Goal: Task Accomplishment & Management: Complete application form

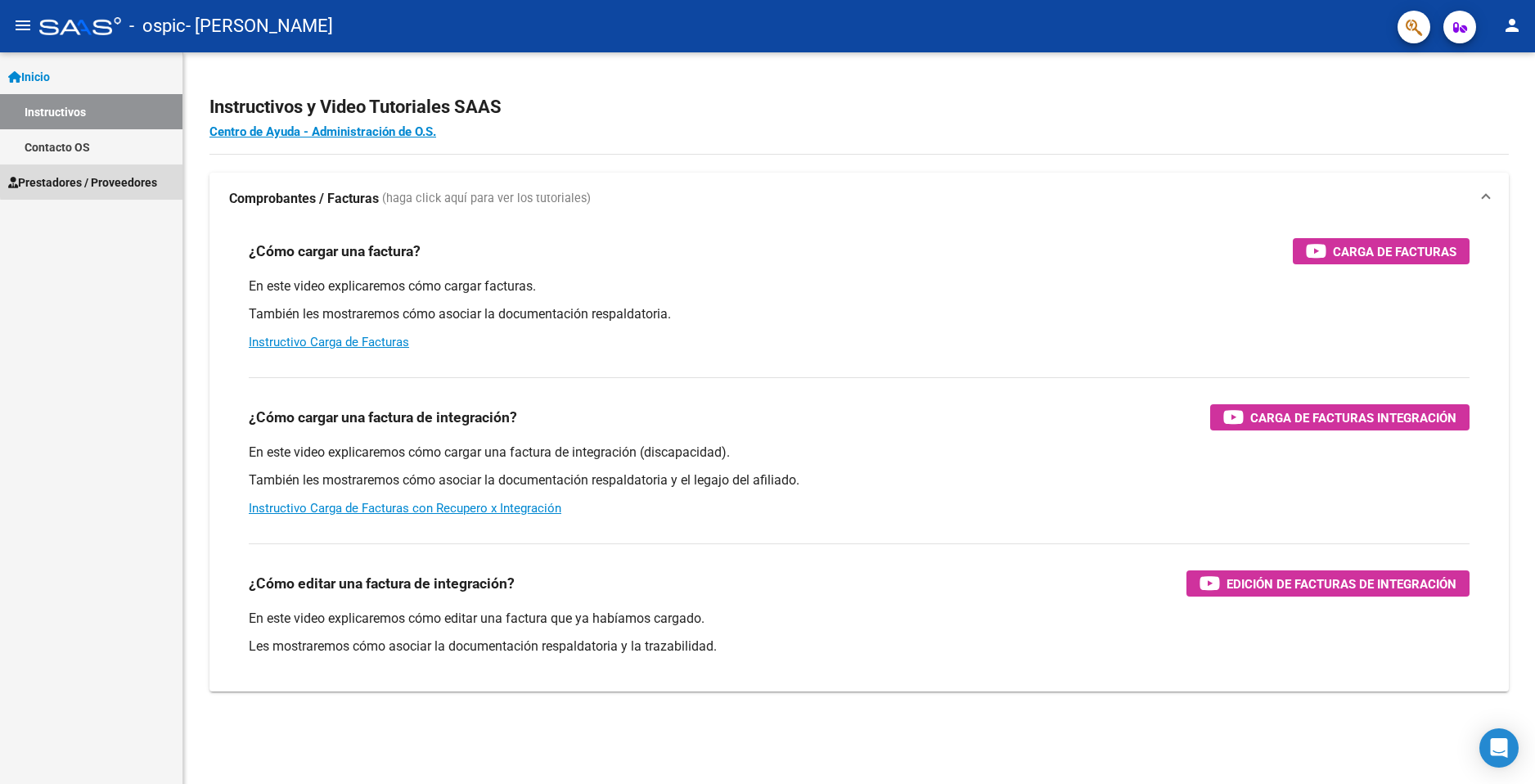
click at [120, 178] on span "Prestadores / Proveedores" at bounding box center [82, 182] width 149 height 18
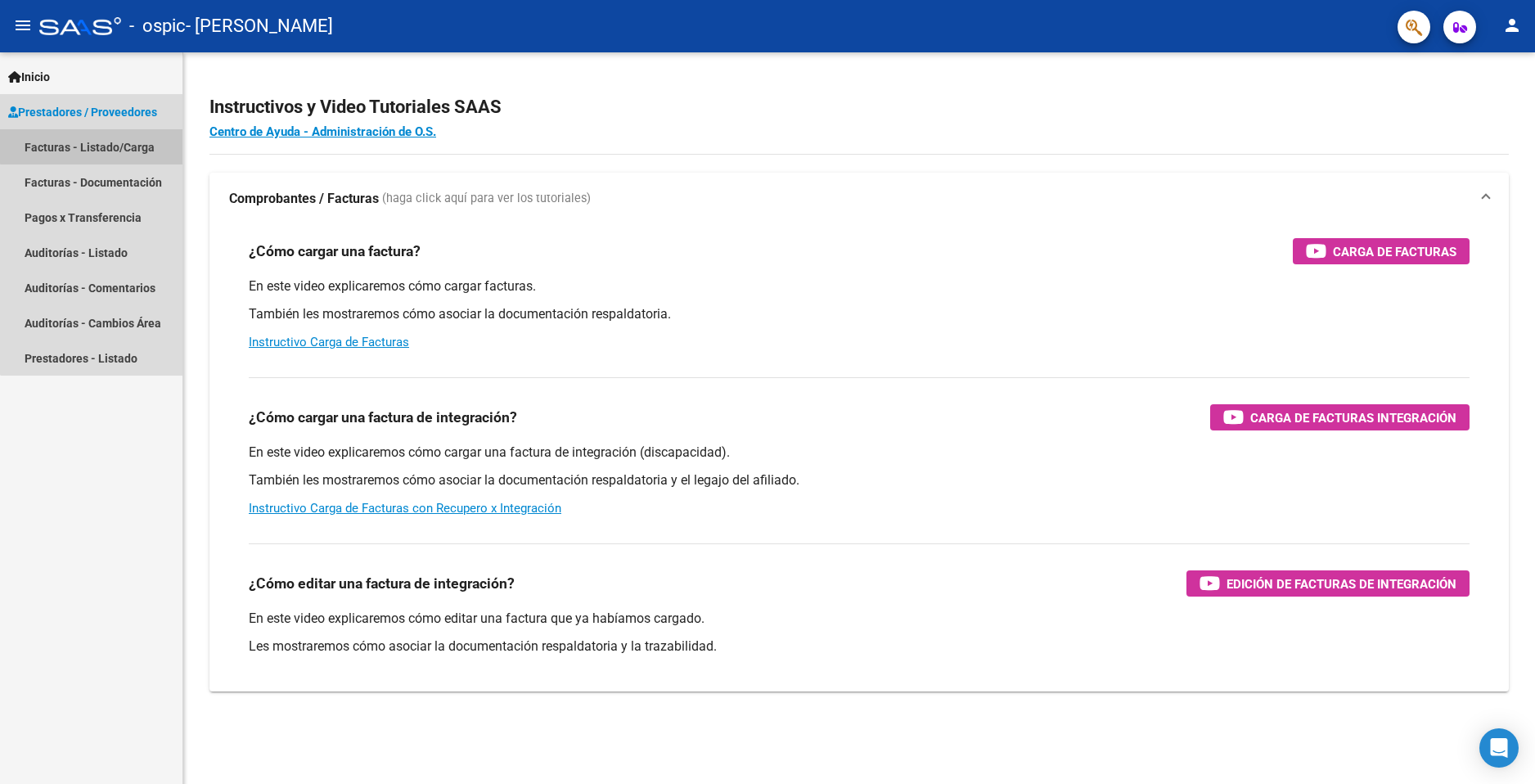
click at [131, 143] on link "Facturas - Listado/Carga" at bounding box center [91, 147] width 183 height 35
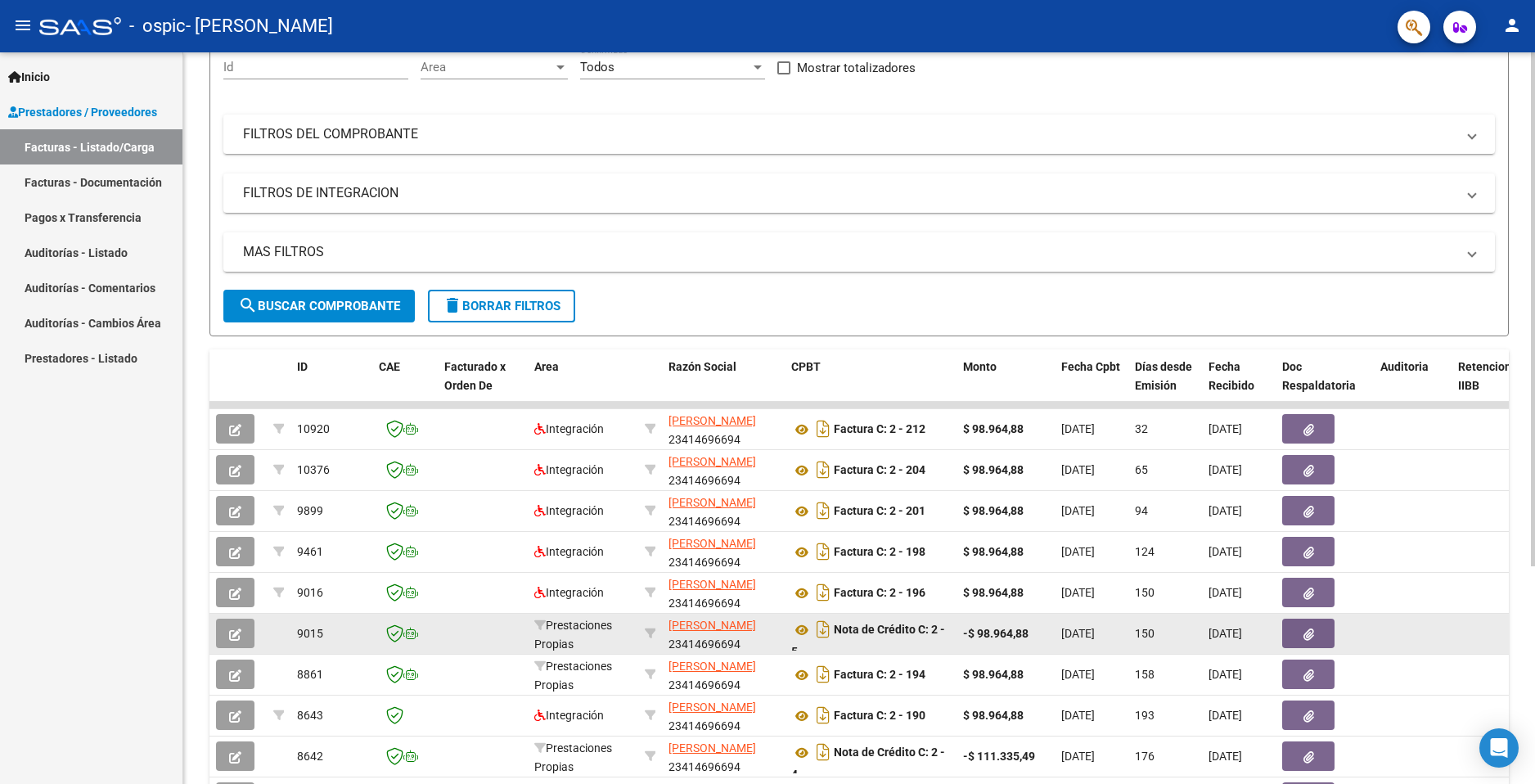
scroll to position [10, 0]
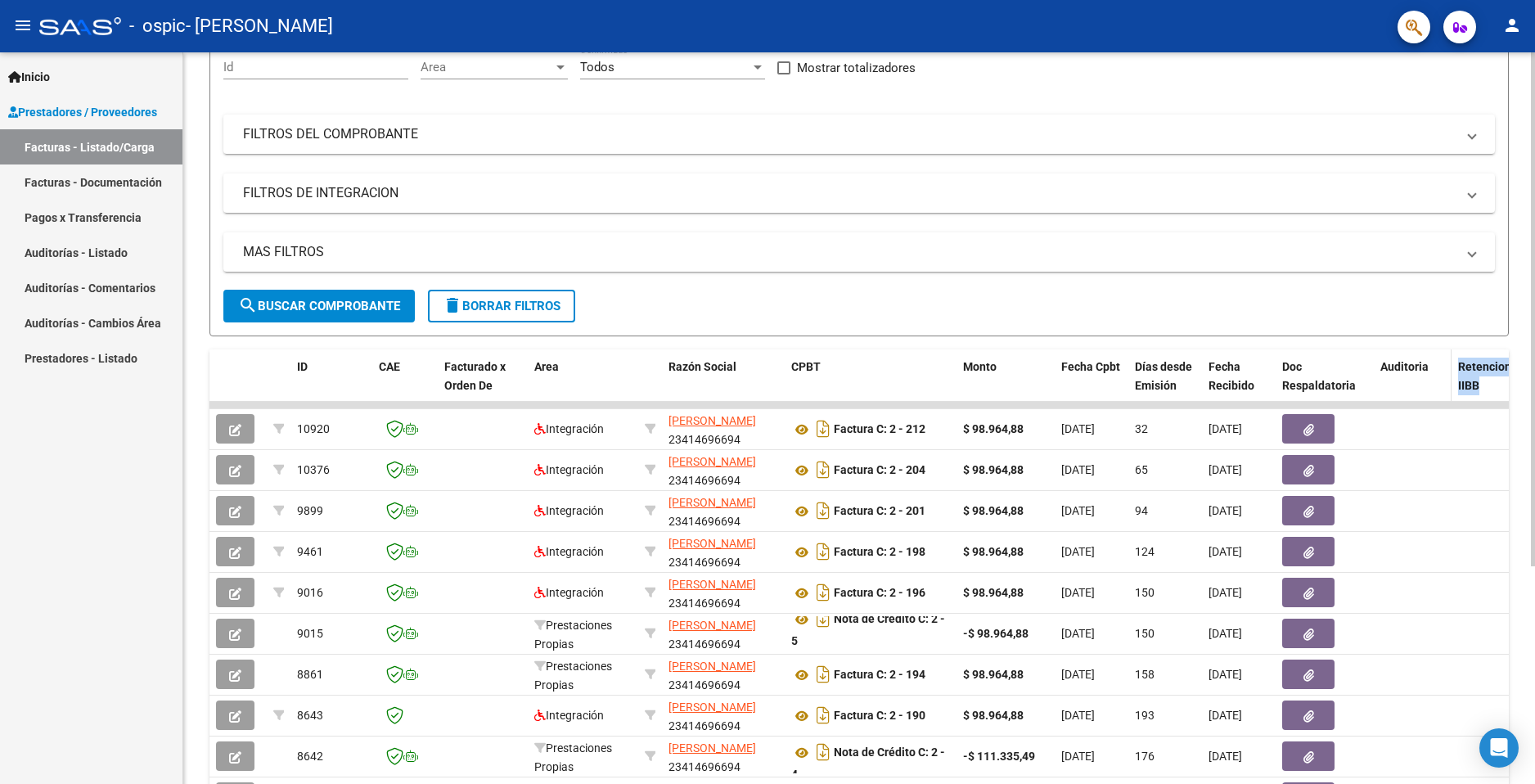
drag, startPoint x: 1379, startPoint y: 405, endPoint x: 1448, endPoint y: 399, distance: 69.3
click at [1448, 399] on div "ID CAE Facturado x Orden De Area Razón Social CPBT Monto Fecha Cpbt Días desde …" at bounding box center [859, 607] width 1300 height 516
click at [1407, 365] on span "Auditoria" at bounding box center [1404, 366] width 48 height 13
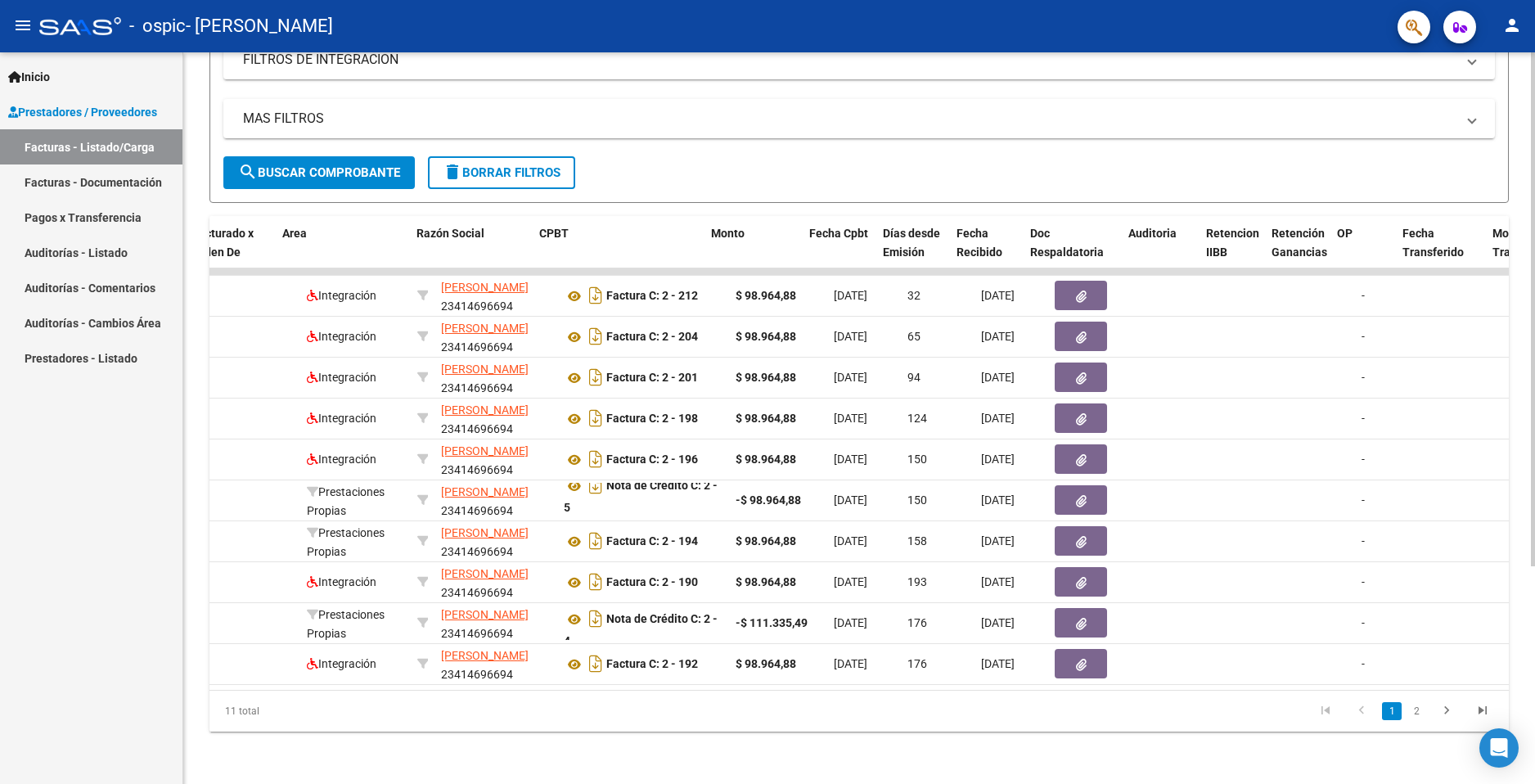
scroll to position [0, 252]
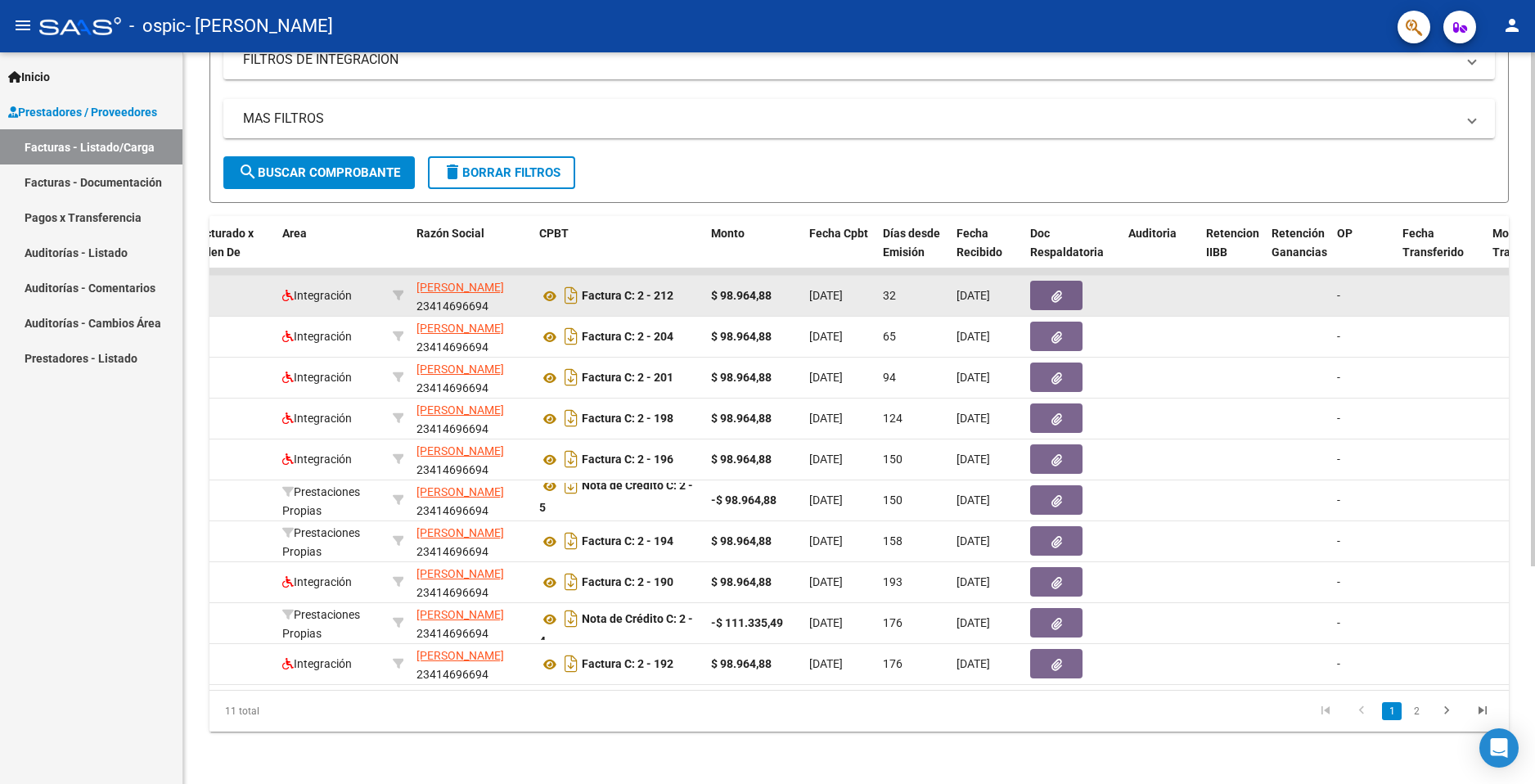
click at [1058, 290] on icon "button" at bounding box center [1057, 296] width 10 height 12
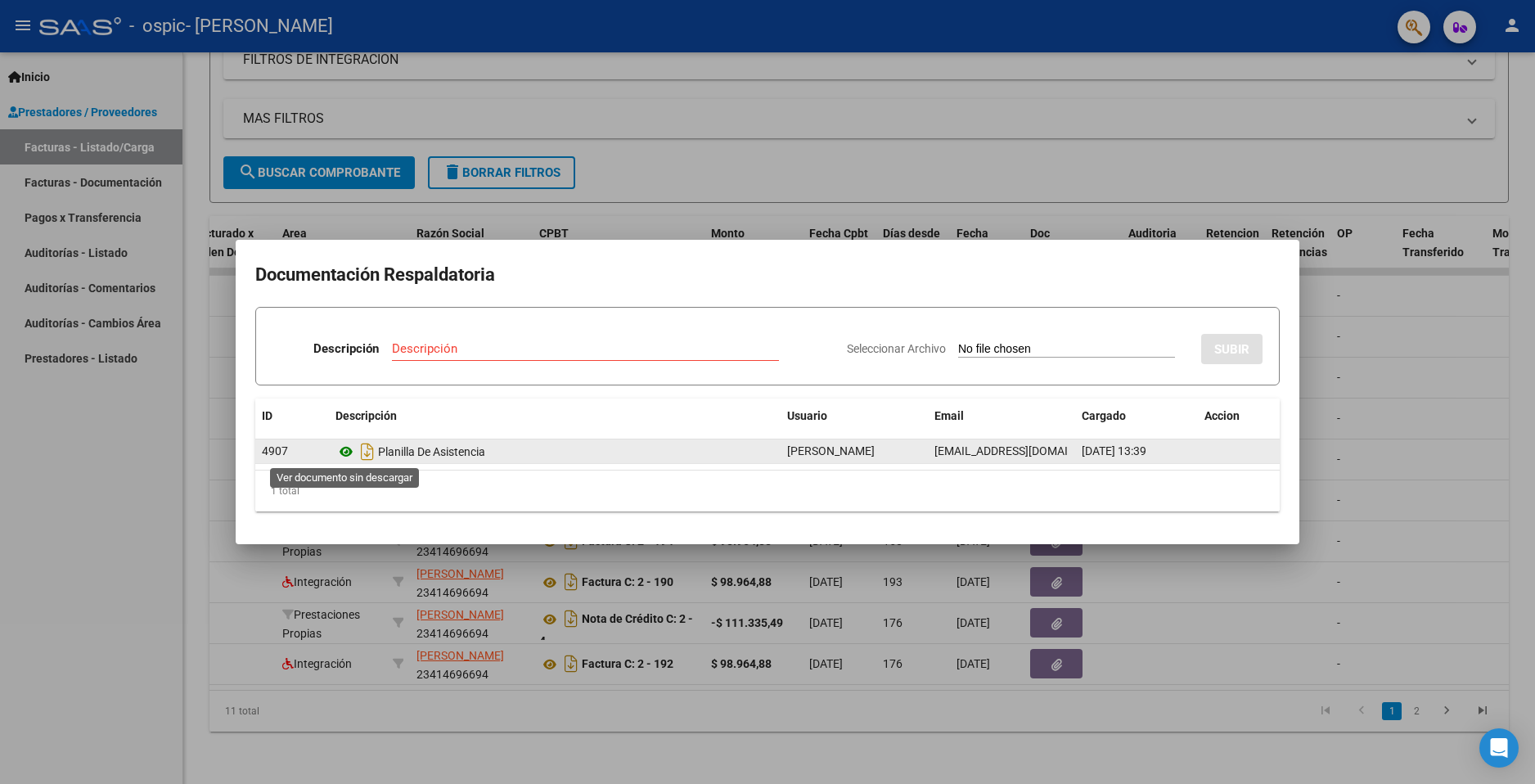
click at [344, 454] on icon at bounding box center [346, 452] width 21 height 19
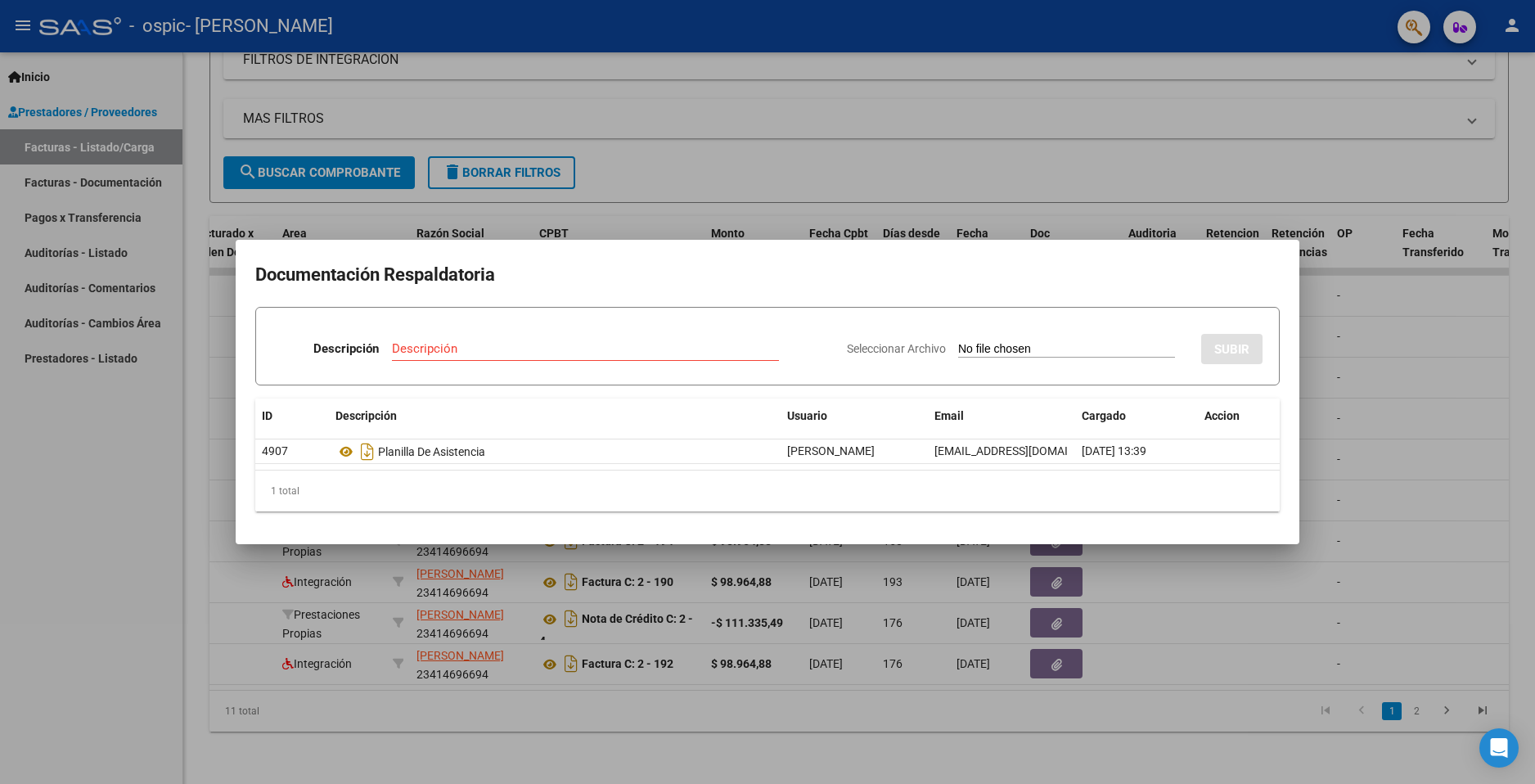
click at [579, 598] on div at bounding box center [768, 392] width 1535 height 784
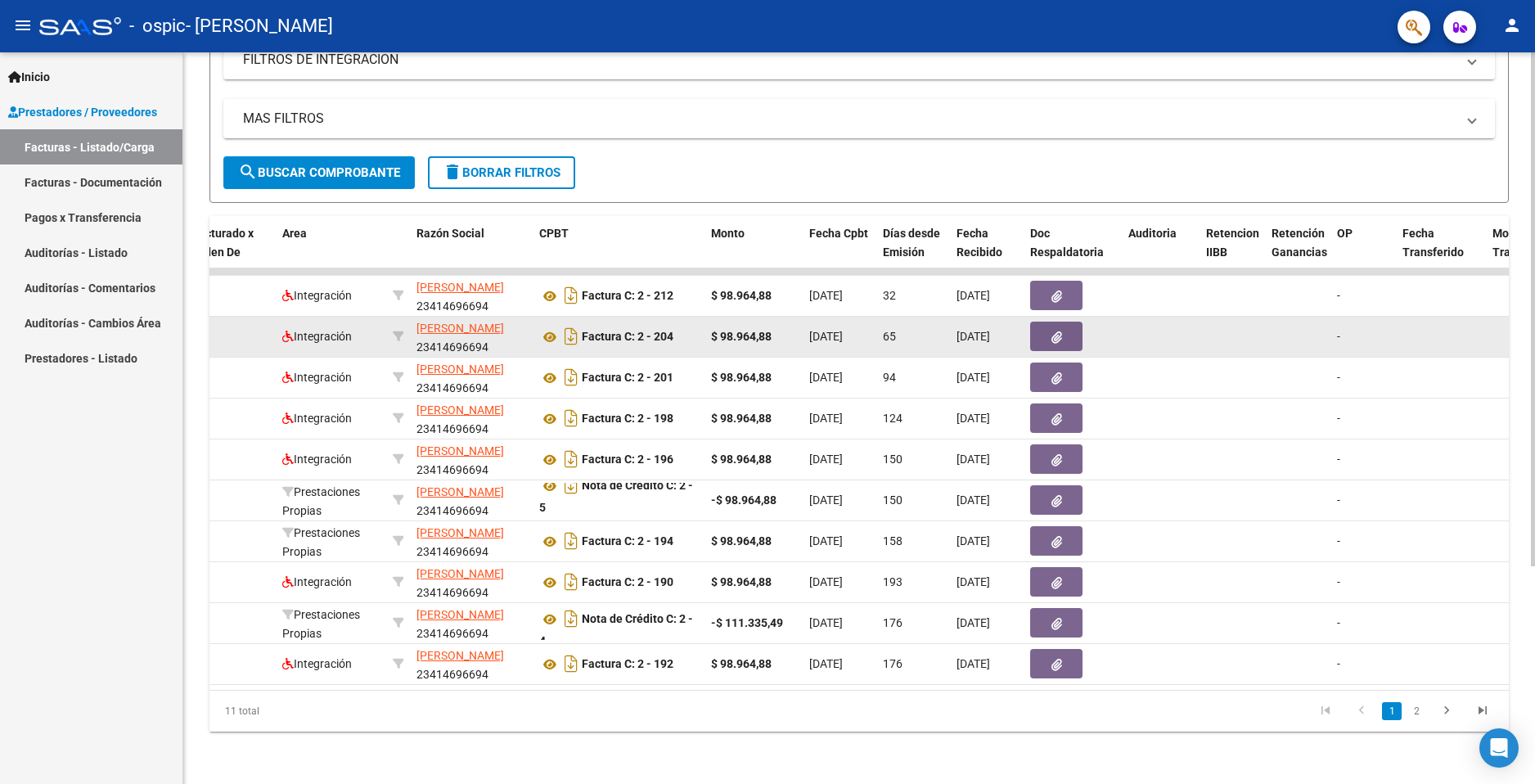
scroll to position [0, 0]
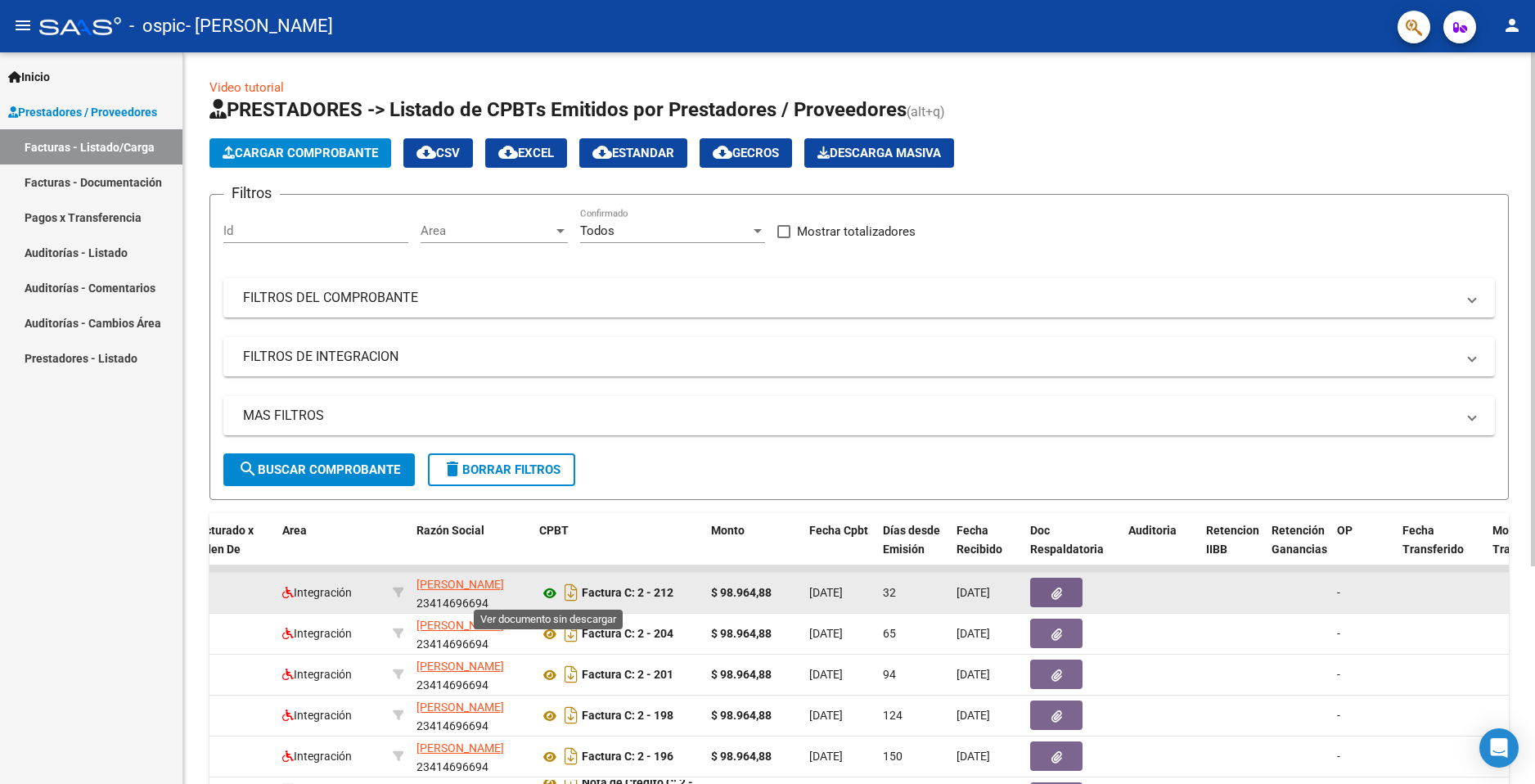
click at [547, 586] on icon at bounding box center [550, 593] width 21 height 19
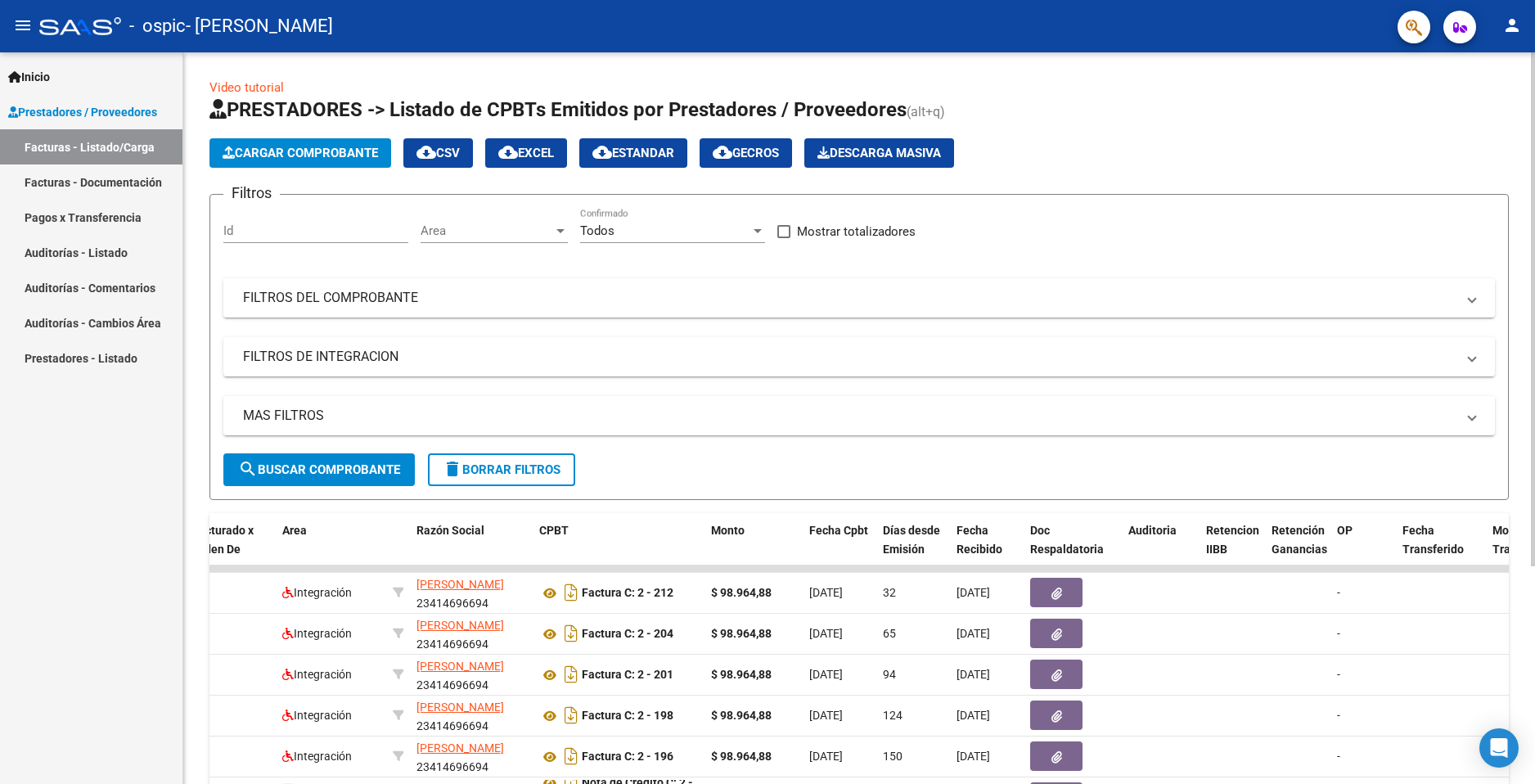
click at [313, 156] on span "Cargar Comprobante" at bounding box center [301, 153] width 156 height 15
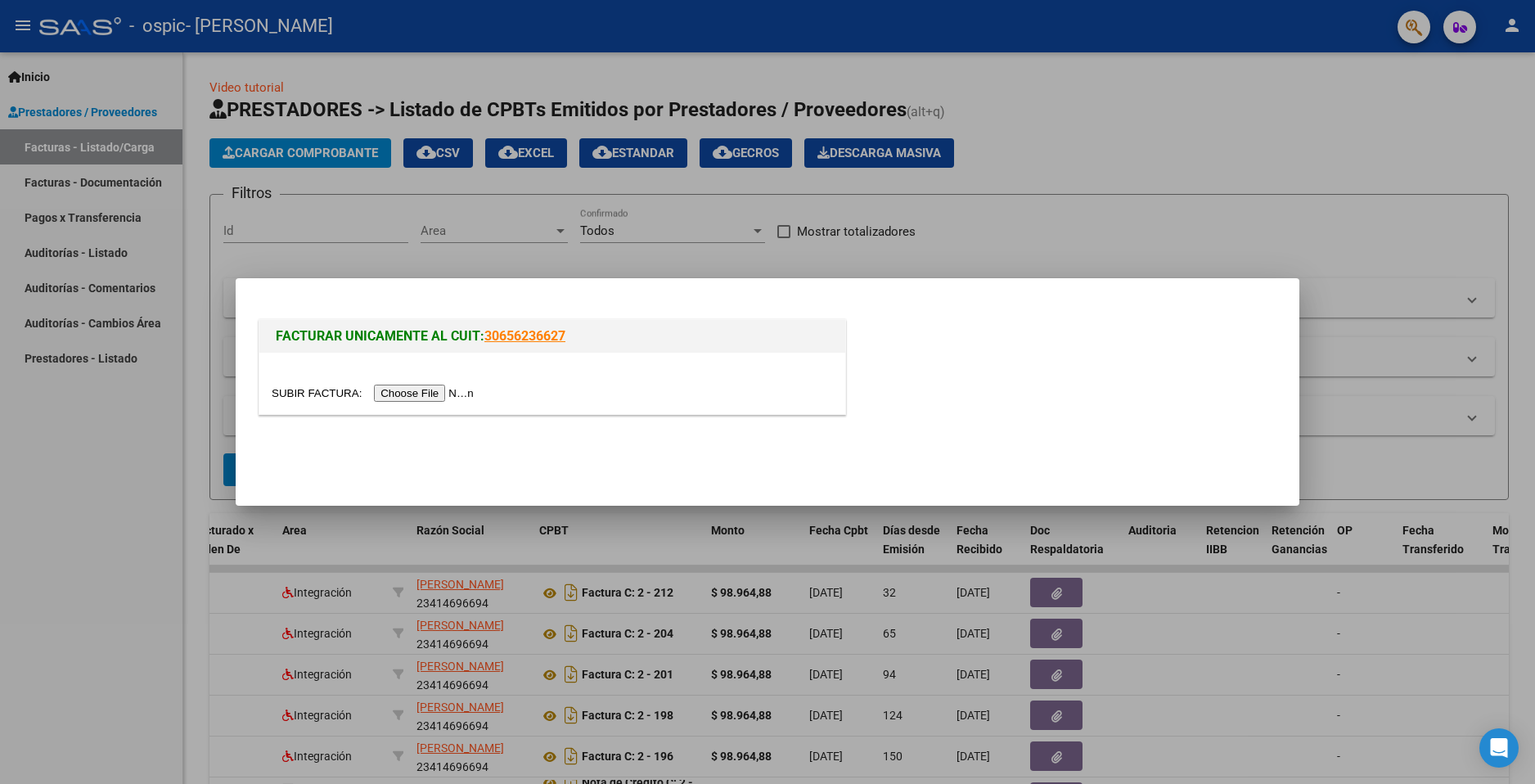
click at [415, 391] on input "file" at bounding box center [375, 393] width 207 height 17
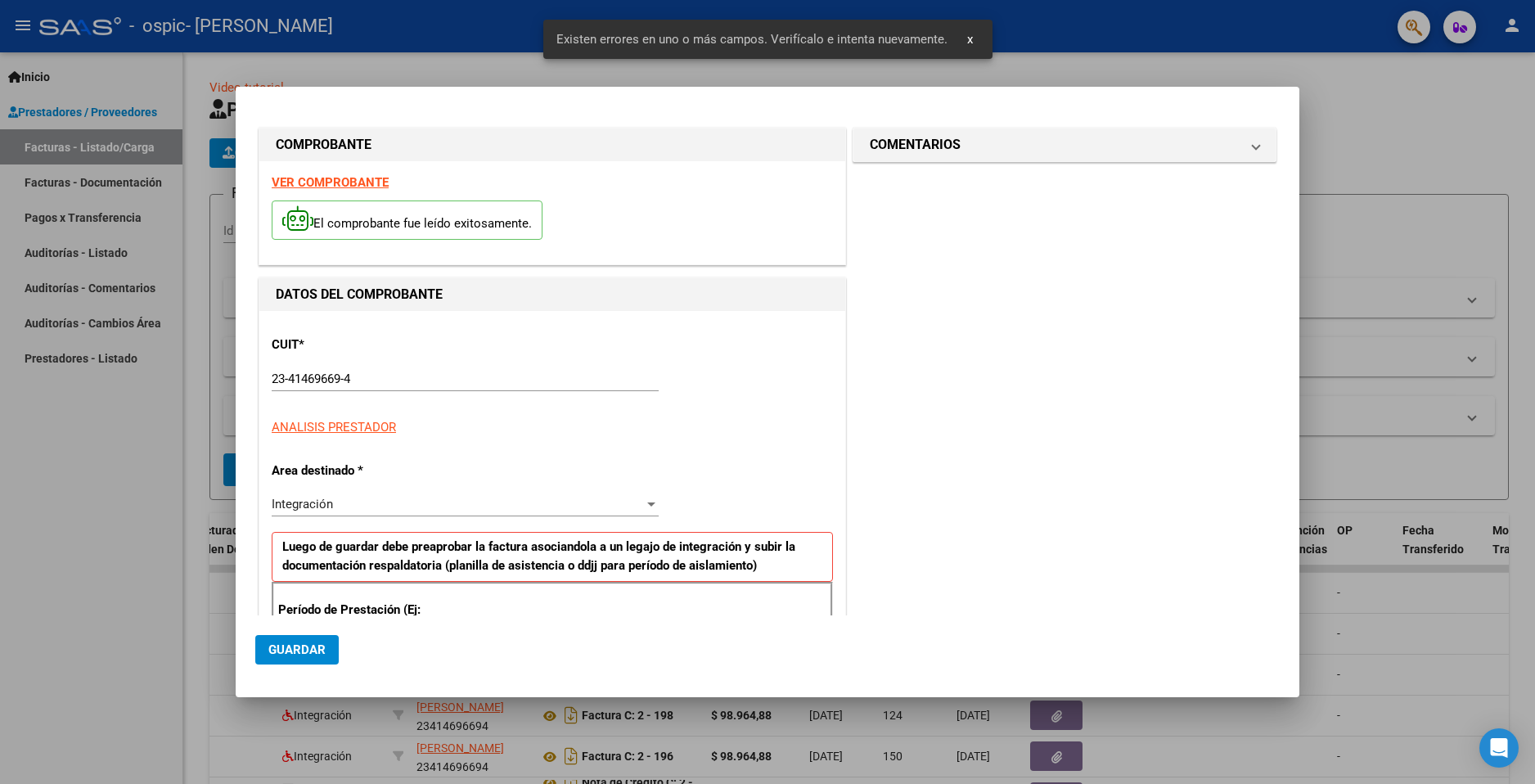
scroll to position [285, 0]
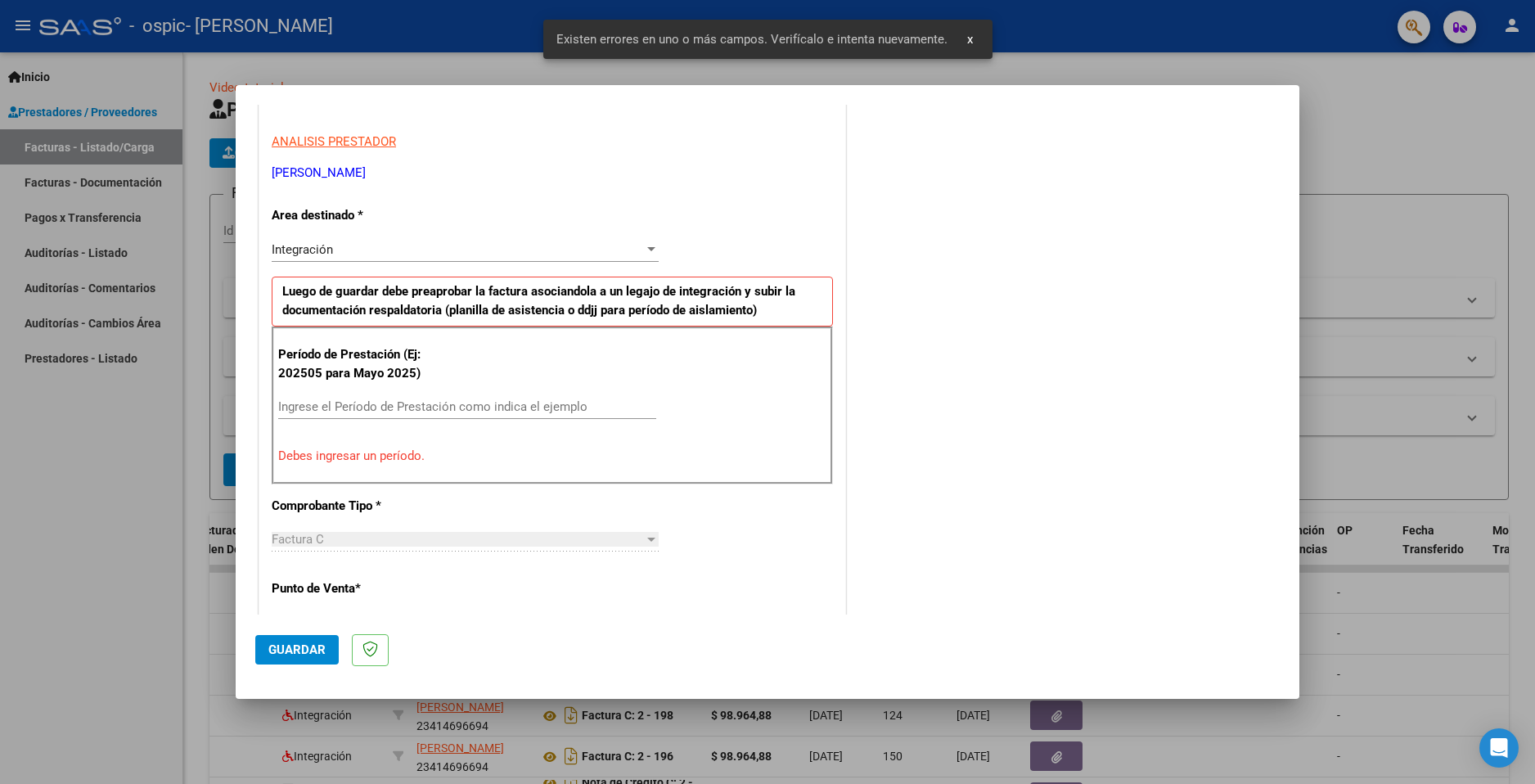
click at [409, 406] on input "Ingrese el Período de Prestación como indica el ejemplo" at bounding box center [467, 406] width 379 height 15
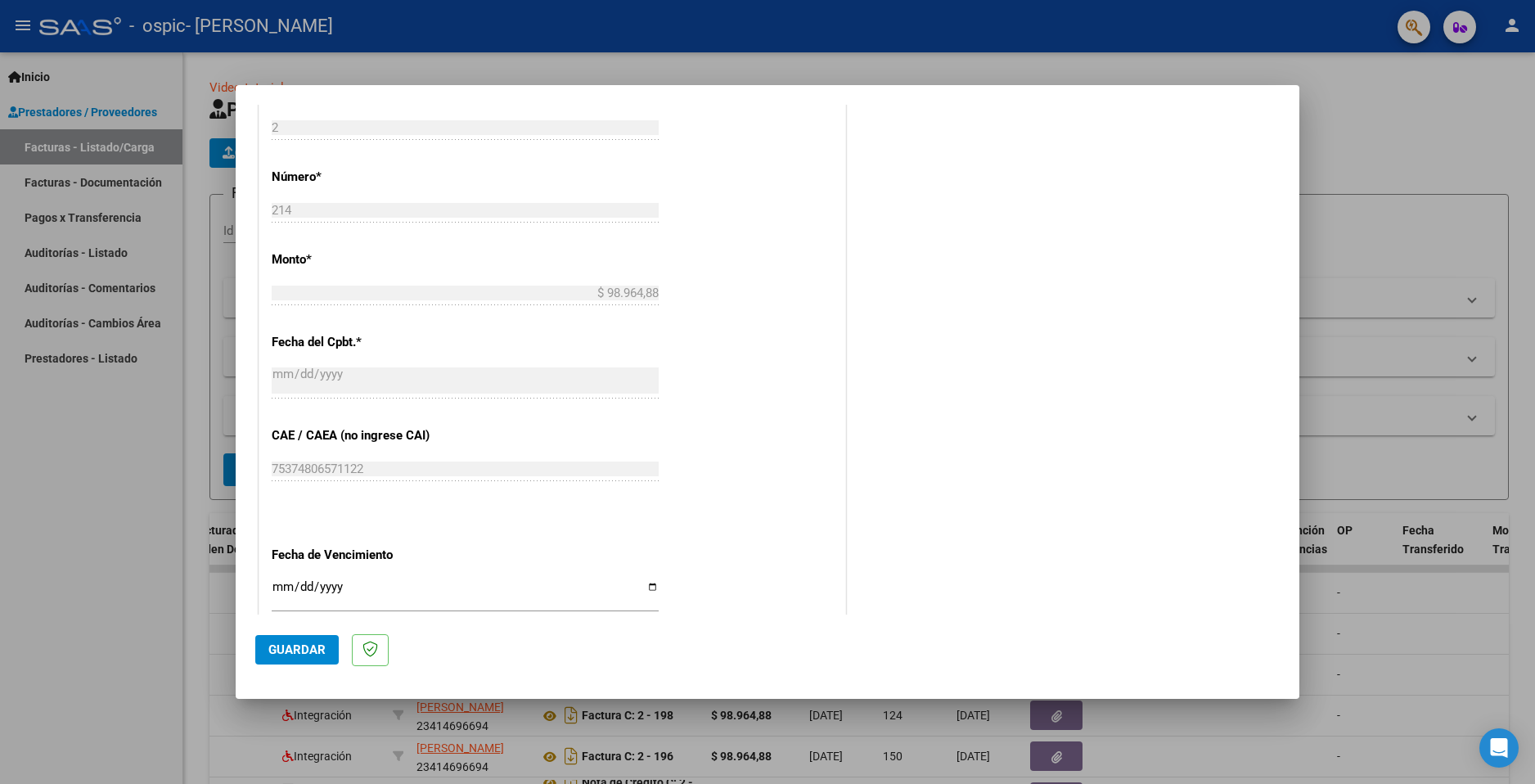
scroll to position [930, 0]
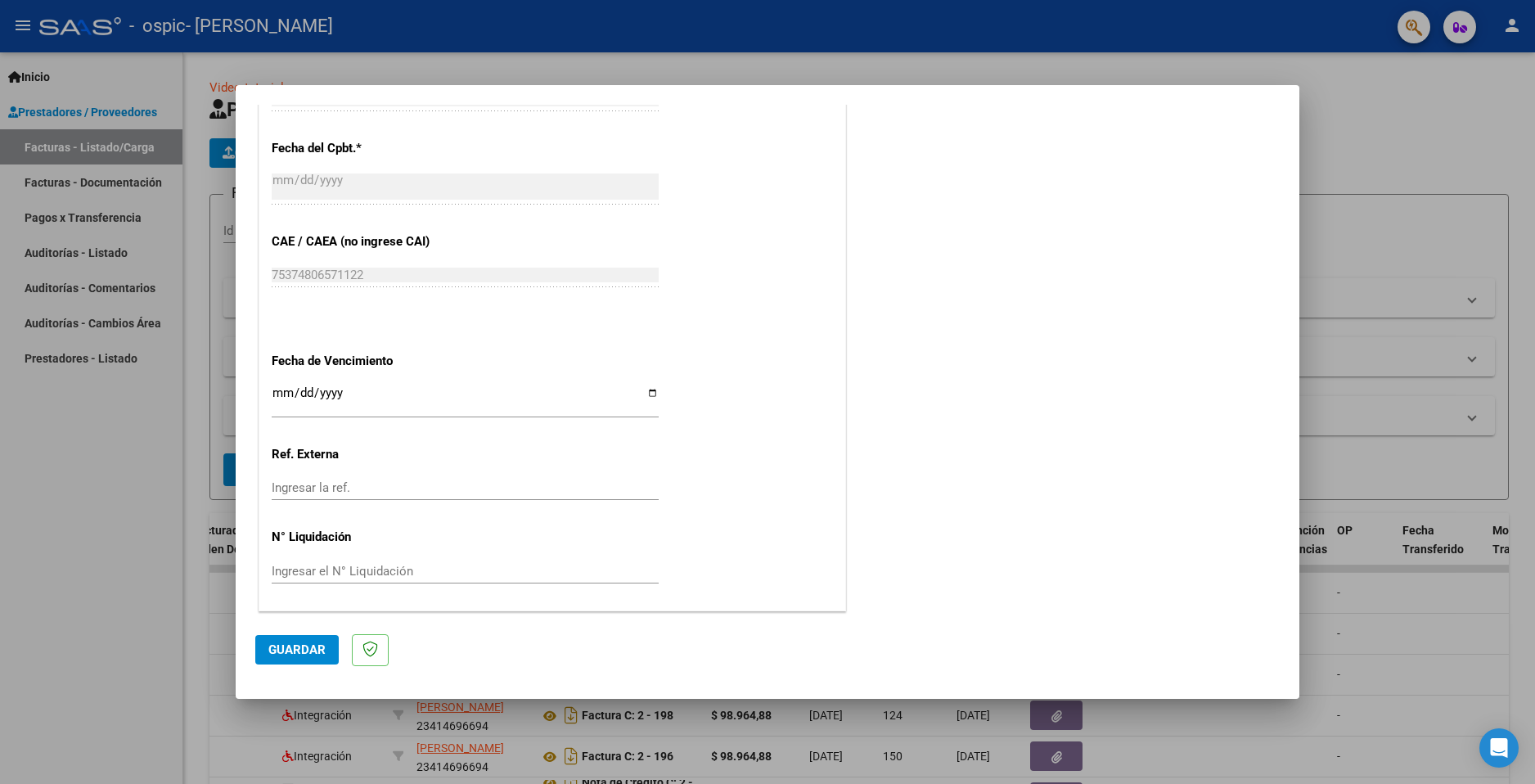
type input "202508"
click at [306, 655] on span "Guardar" at bounding box center [297, 649] width 58 height 15
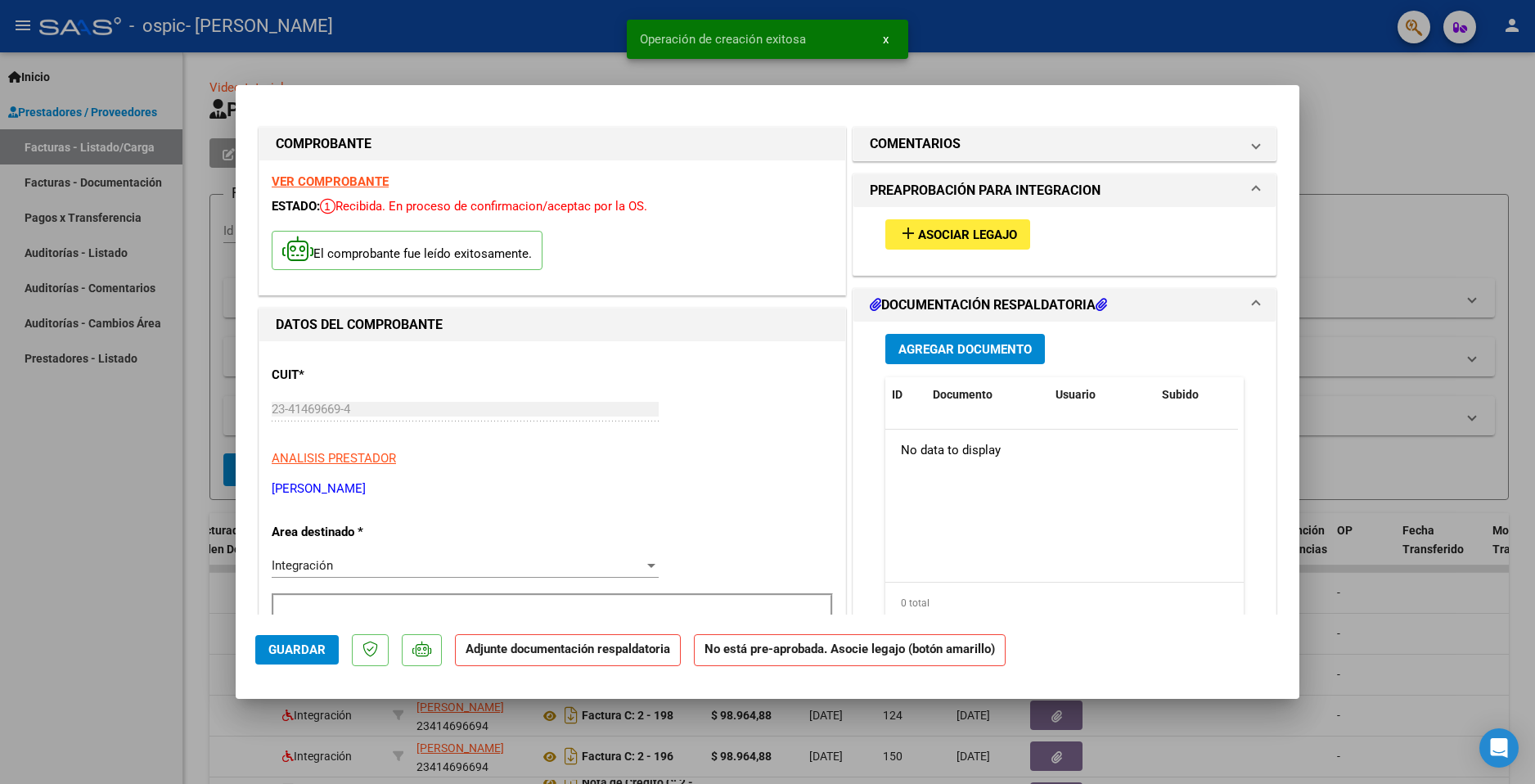
click at [931, 227] on span "Asociar Legajo" at bounding box center [967, 234] width 99 height 15
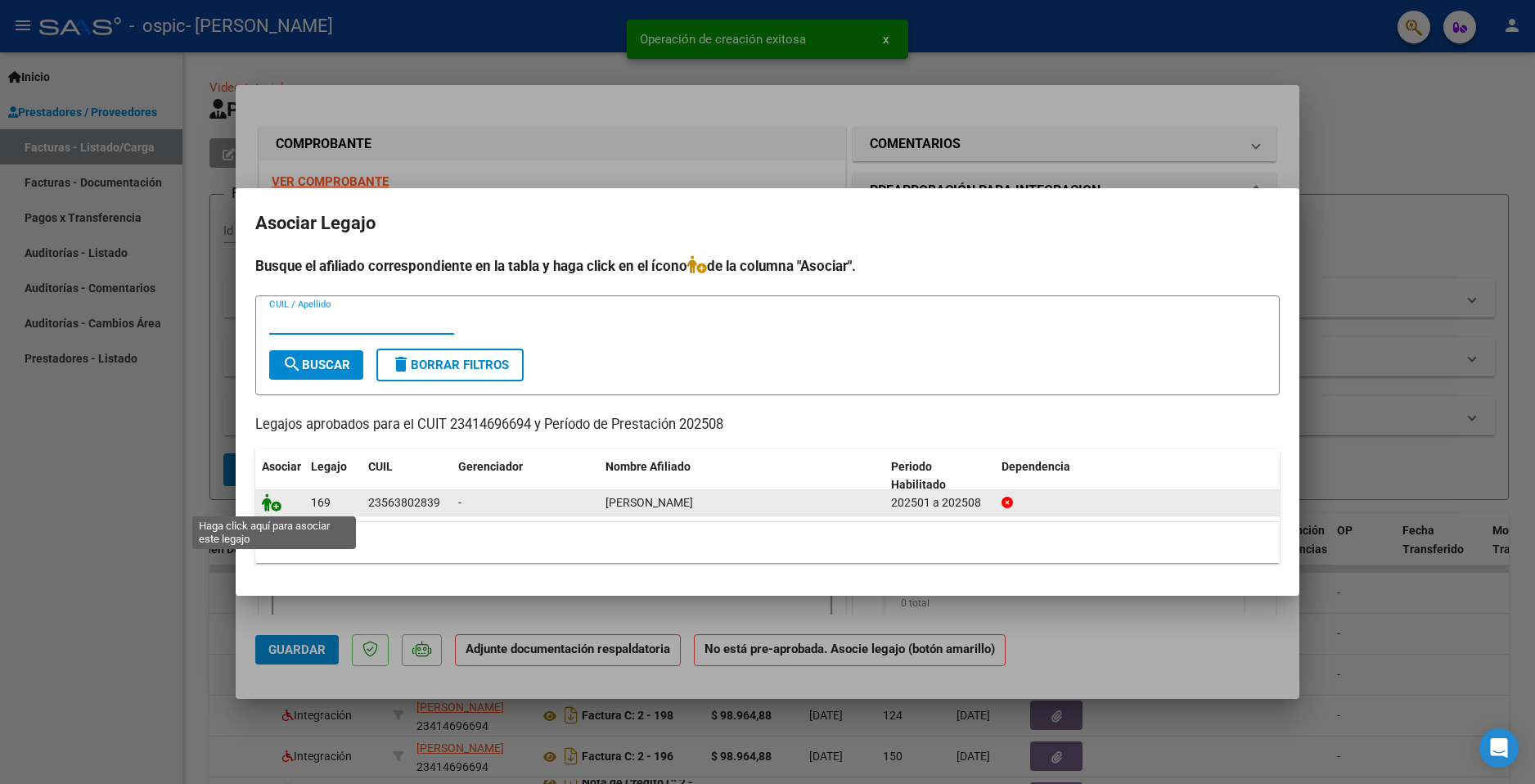
click at [276, 507] on icon at bounding box center [272, 503] width 19 height 18
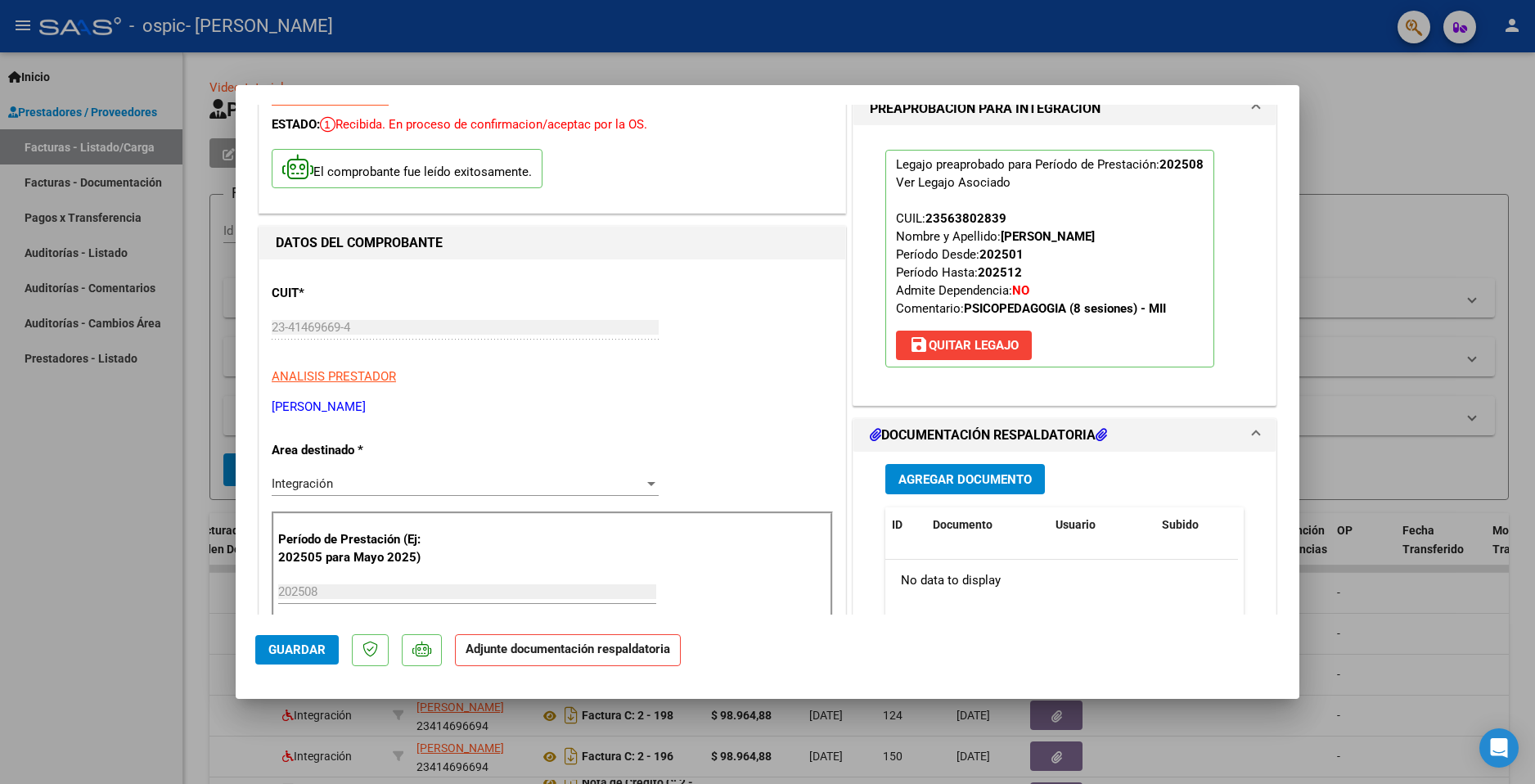
scroll to position [246, 0]
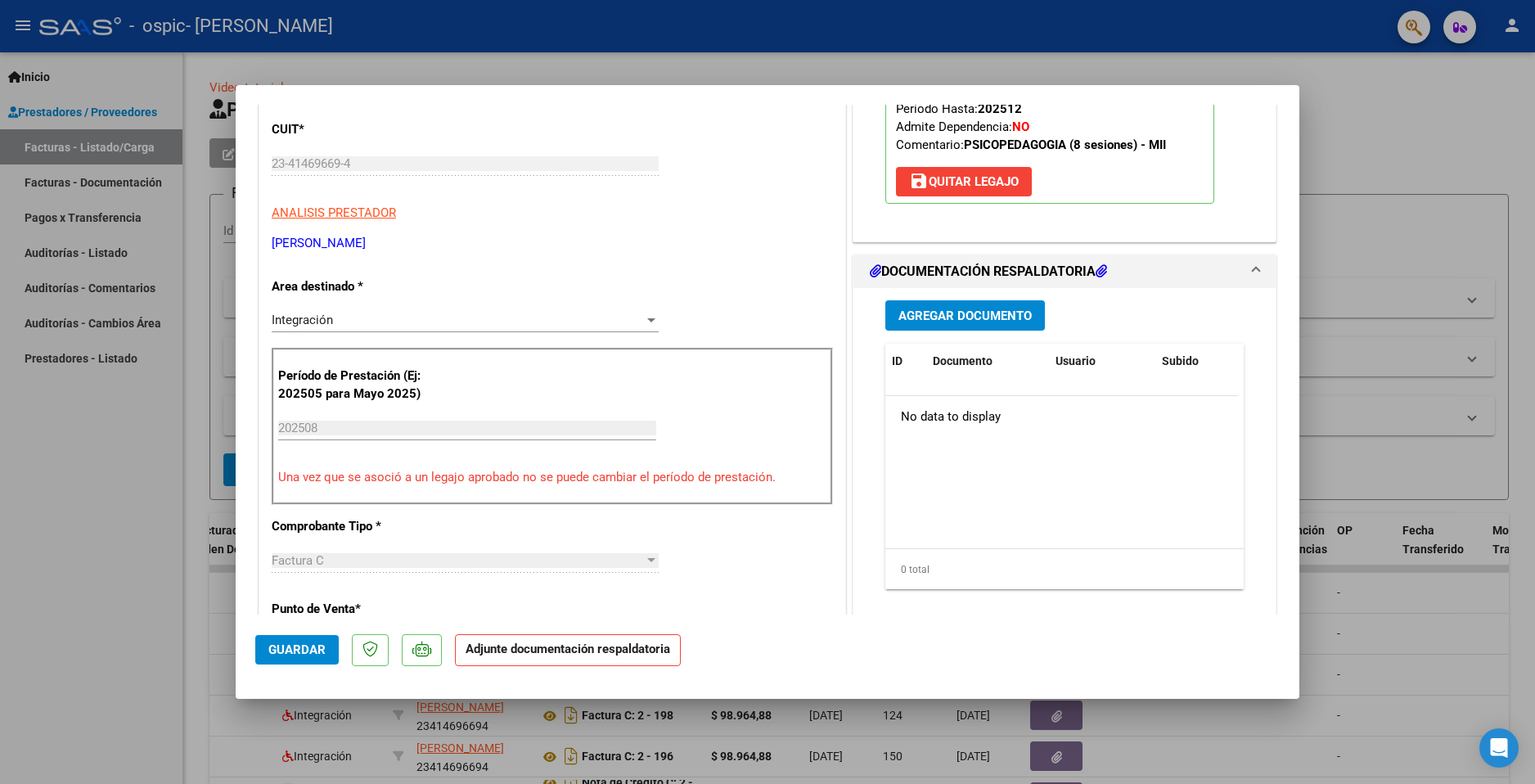
click at [1000, 316] on span "Agregar Documento" at bounding box center [965, 316] width 134 height 15
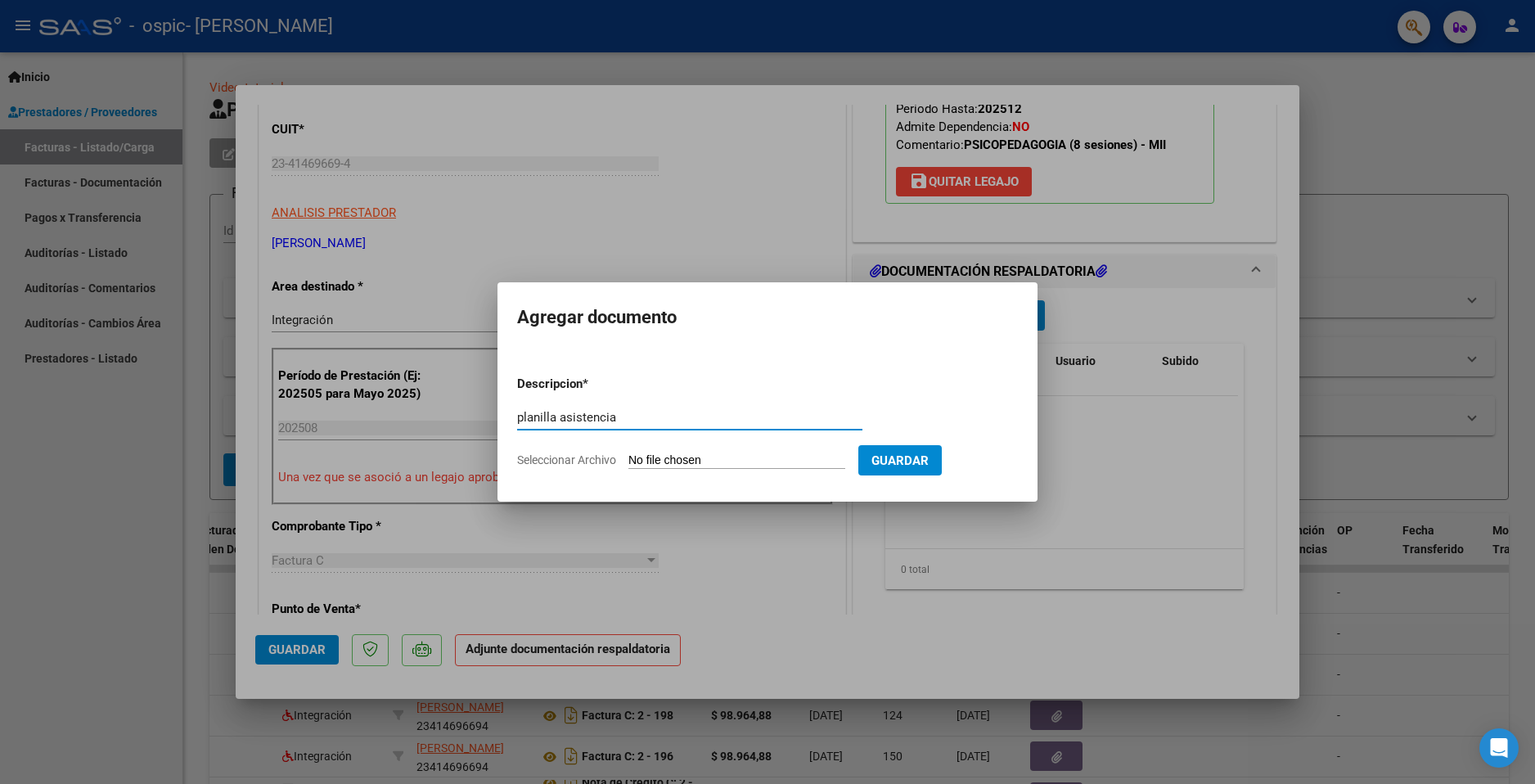
type input "planilla asistencia"
click at [692, 460] on input "Seleccionar Archivo" at bounding box center [737, 461] width 217 height 16
type input "C:\fakepath\Asistencia Neithan agosto.pdf"
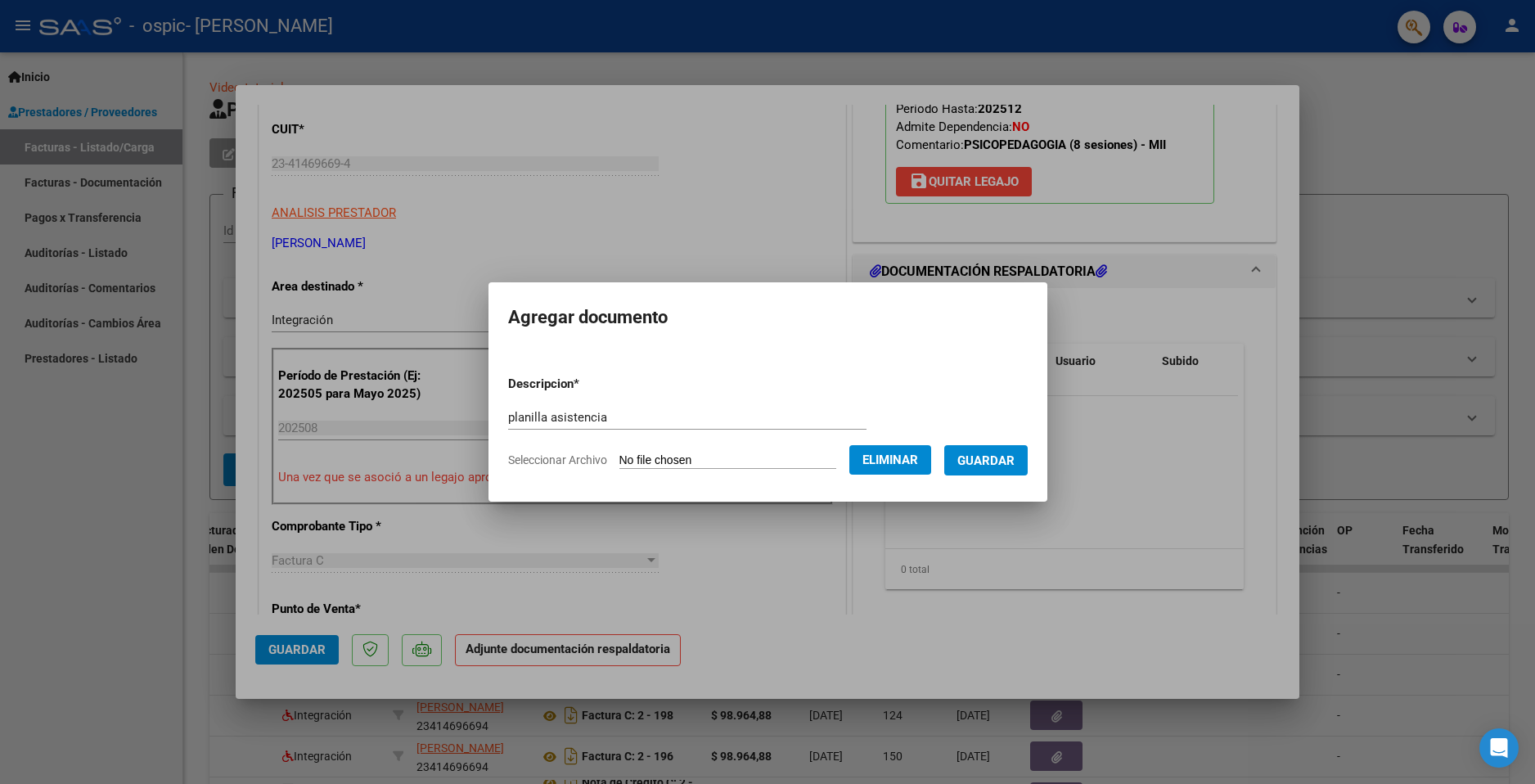
click at [1005, 459] on span "Guardar" at bounding box center [986, 461] width 58 height 15
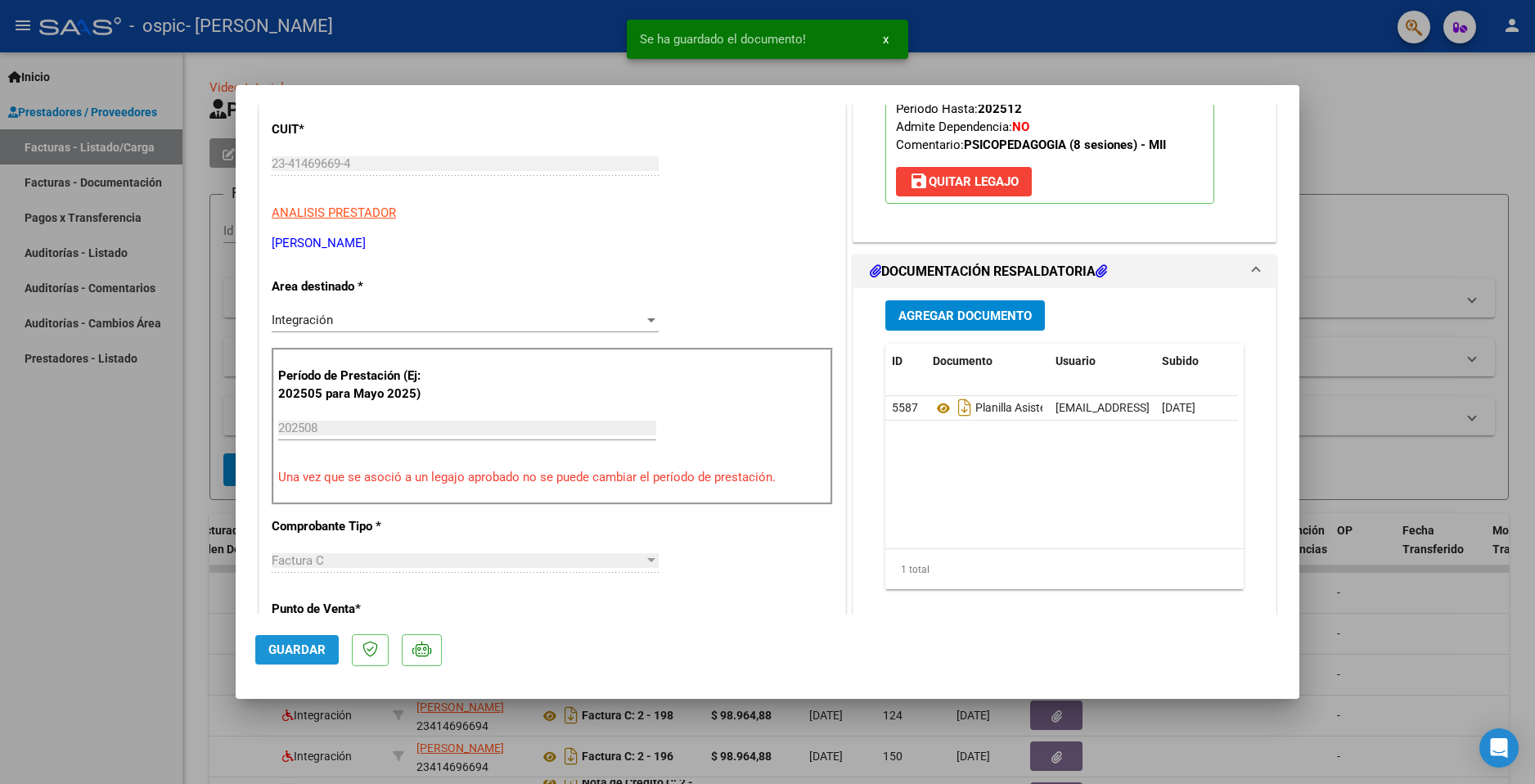
click at [291, 648] on span "Guardar" at bounding box center [297, 649] width 58 height 15
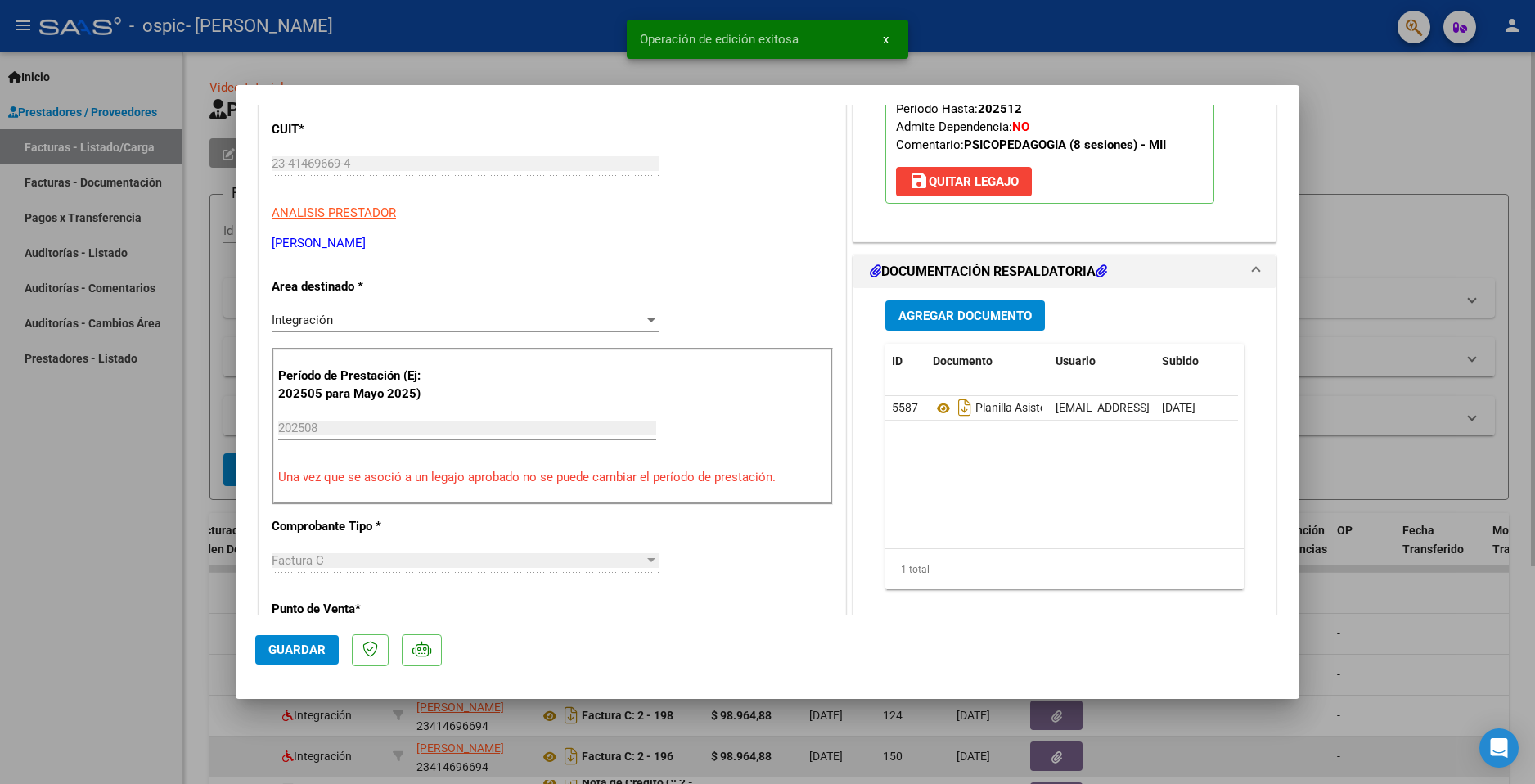
click at [373, 754] on div at bounding box center [768, 392] width 1535 height 784
type input "$ 0,00"
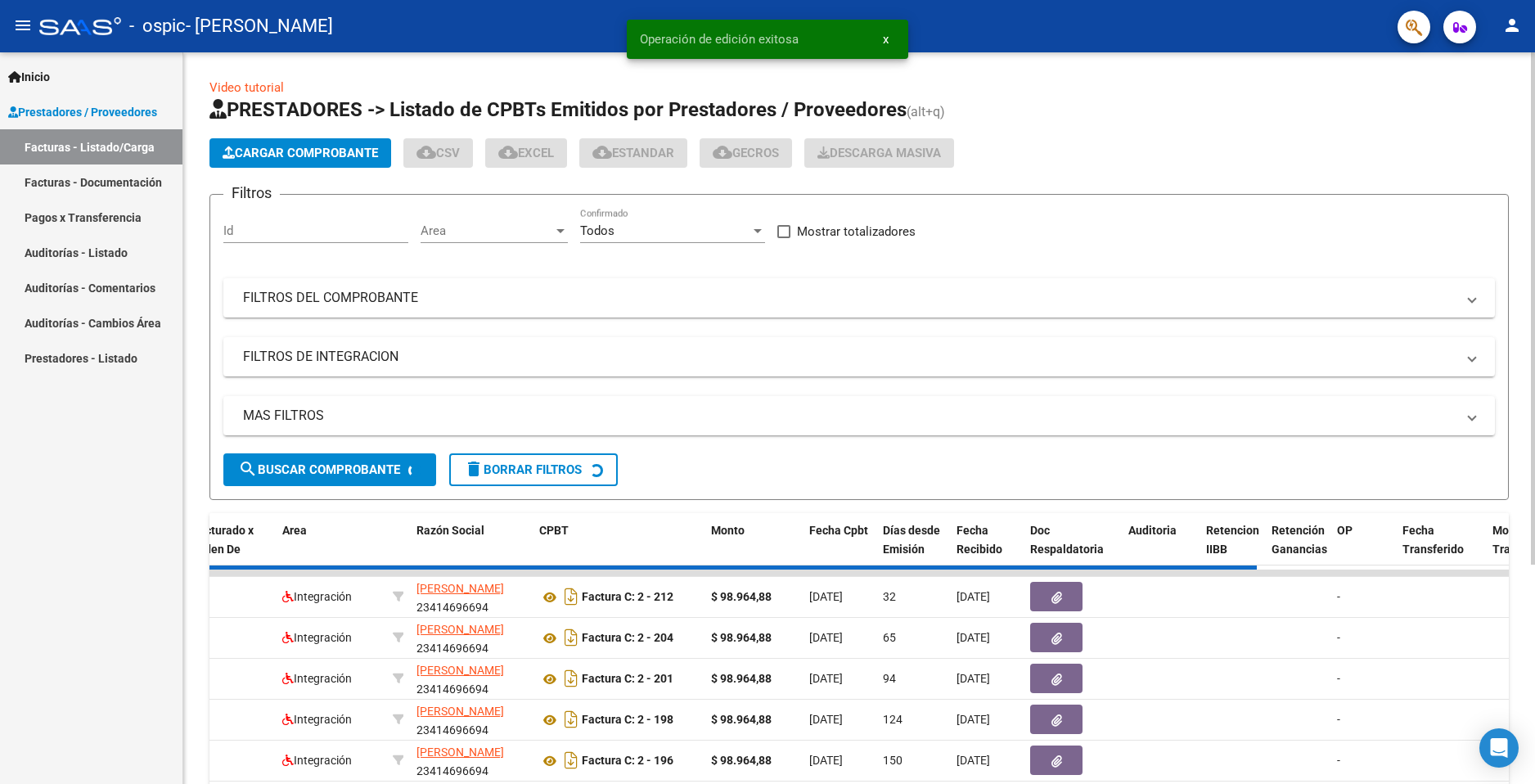
scroll to position [0, 0]
